Goal: Task Accomplishment & Management: Manage account settings

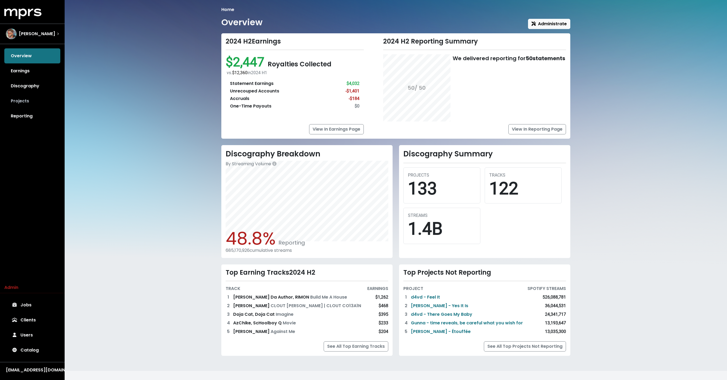
click at [34, 104] on link "Projects" at bounding box center [32, 101] width 56 height 15
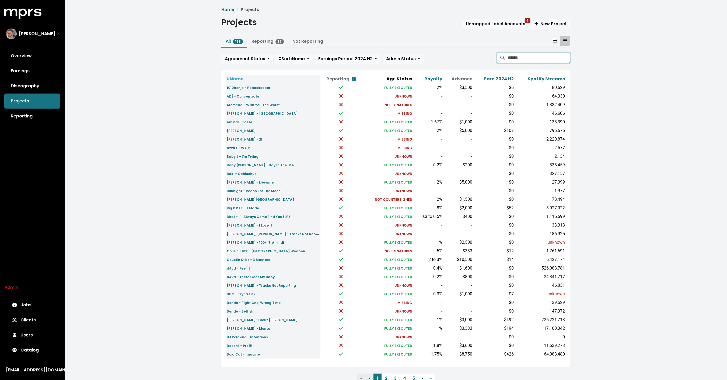
click at [529, 58] on input "Search projects" at bounding box center [538, 58] width 62 height 10
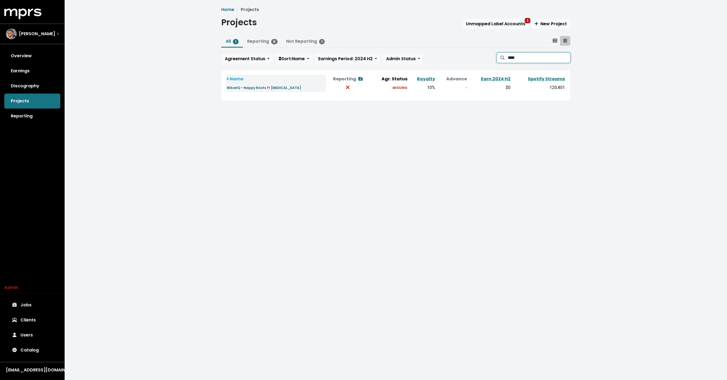
type input "****"
click at [246, 86] on small "WAveIQ - Nappy Roots ft [MEDICAL_DATA]" at bounding box center [264, 88] width 74 height 5
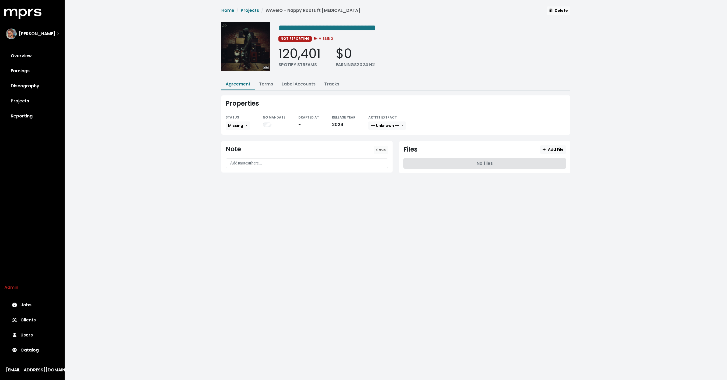
click at [236, 129] on div "STATUS Missing" at bounding box center [237, 122] width 24 height 16
click at [236, 124] on span "Missing" at bounding box center [235, 125] width 15 height 5
click at [249, 172] on link "Not Countersigned" at bounding box center [251, 171] width 51 height 9
click at [248, 117] on div "STATUS" at bounding box center [248, 117] width 47 height 6
click at [248, 125] on span "Not Countersigned" at bounding box center [247, 125] width 38 height 5
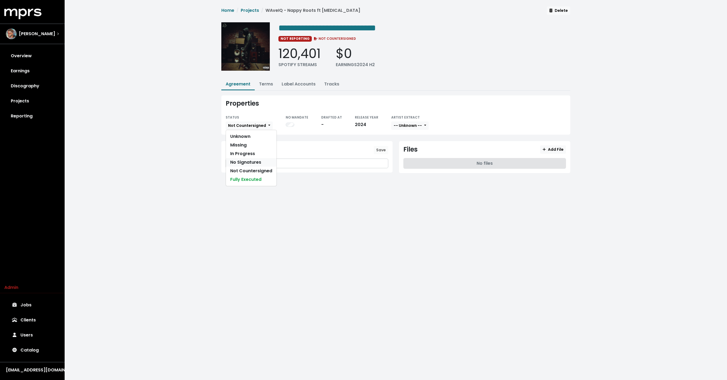
click at [250, 164] on link "No Signatures" at bounding box center [251, 162] width 51 height 9
click at [190, 155] on div "**********" at bounding box center [396, 94] width 662 height 188
